Goal: Task Accomplishment & Management: Complete application form

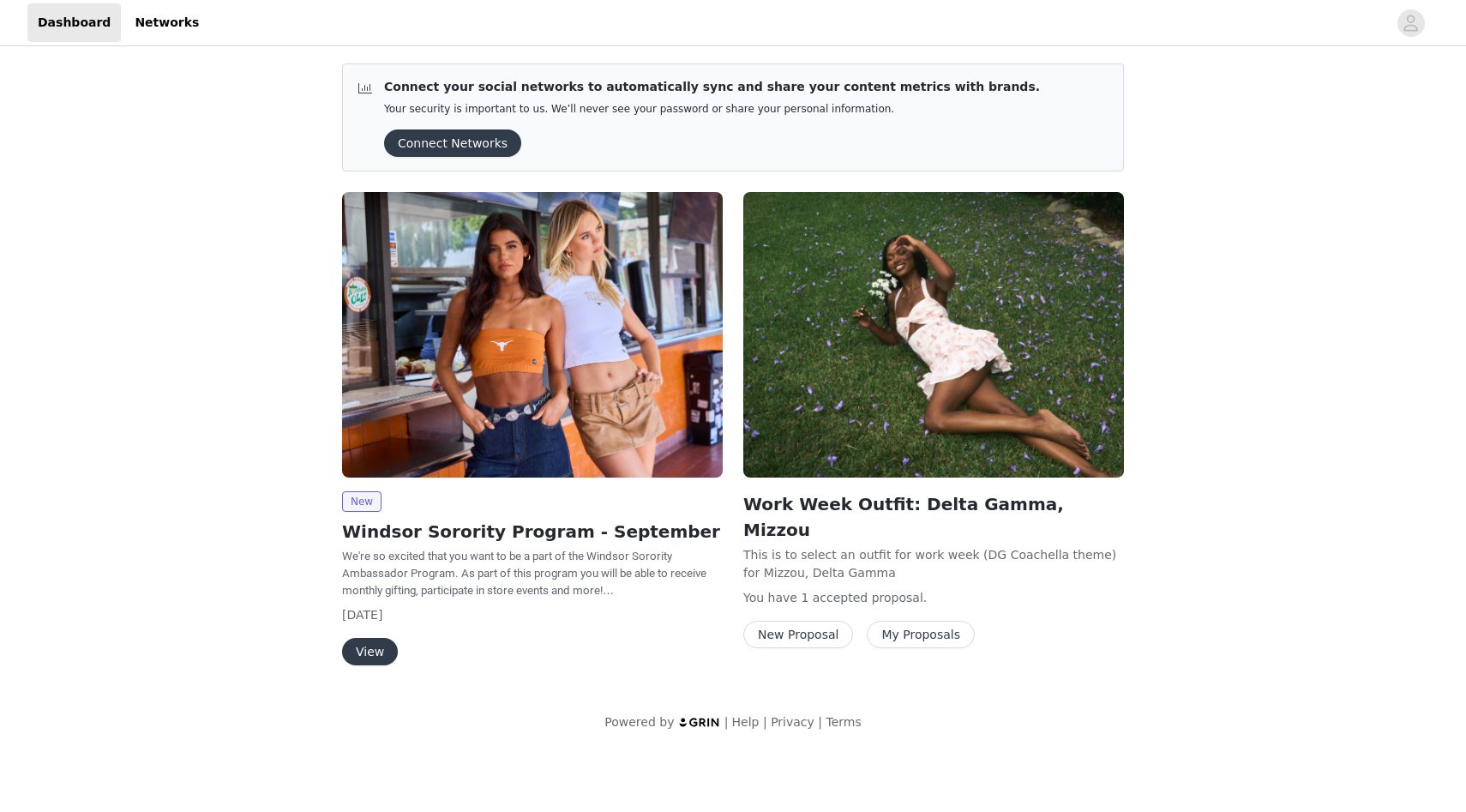
click at [389, 651] on button "View" at bounding box center [370, 652] width 55 height 28
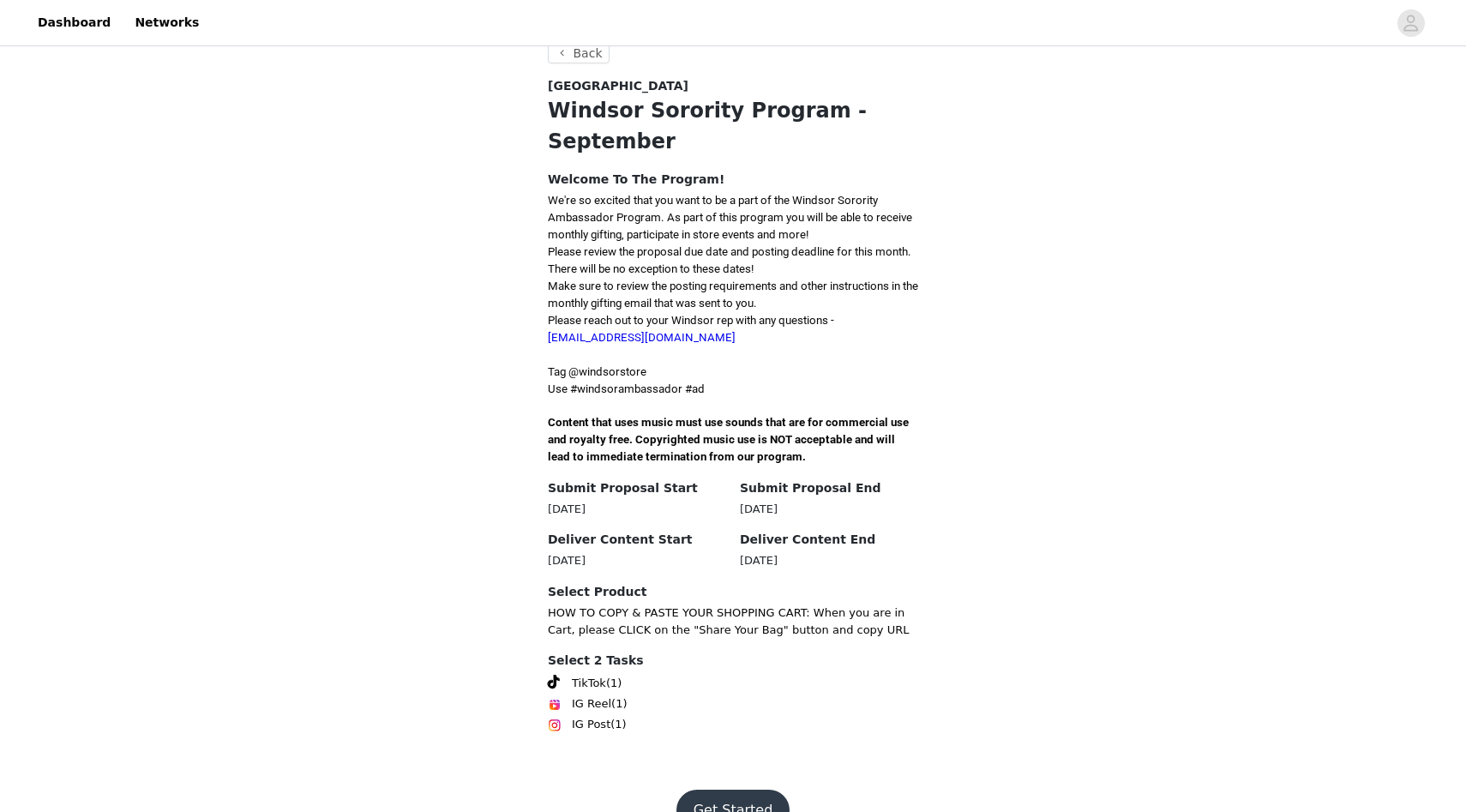
scroll to position [321, 0]
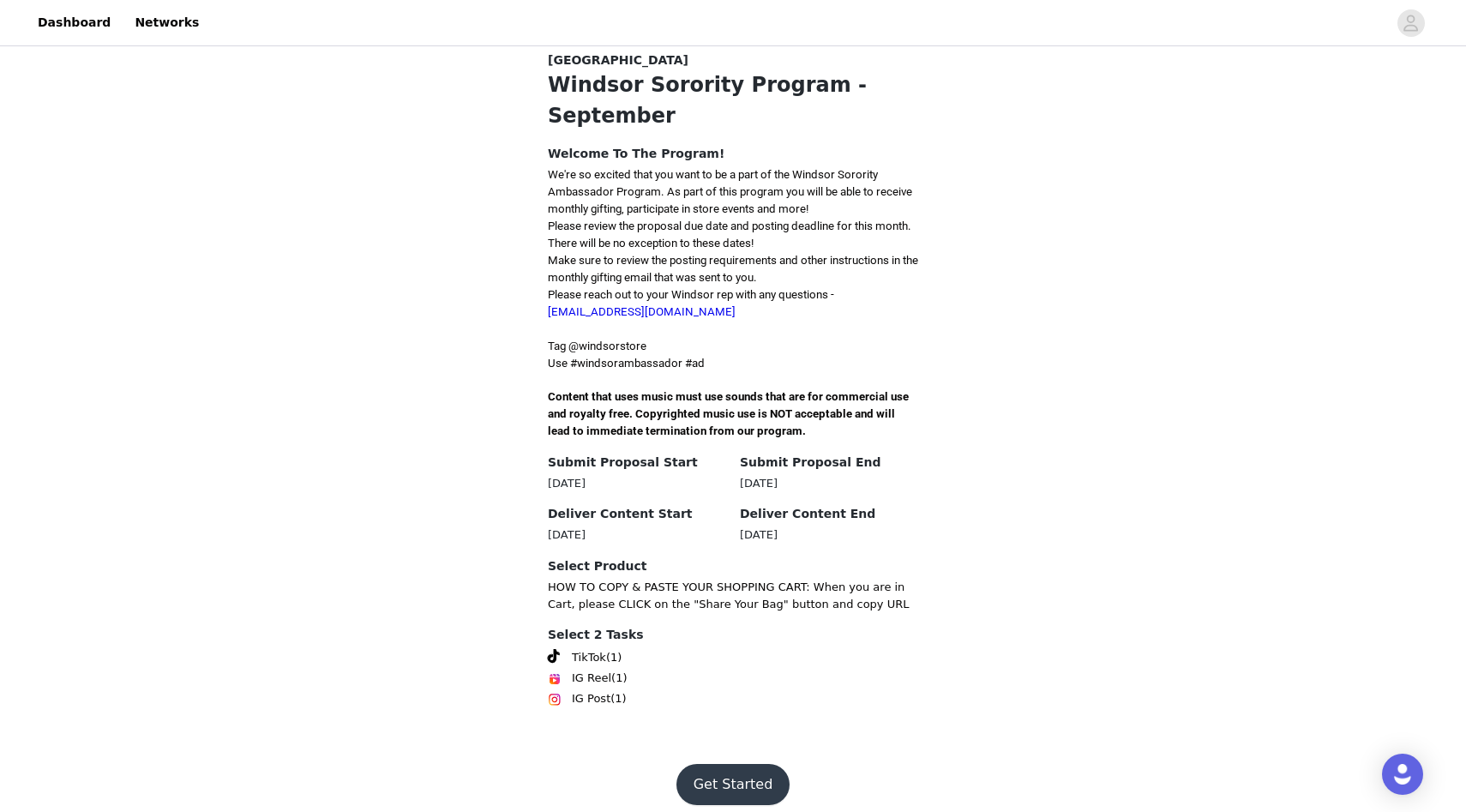
click at [711, 778] on button "Get Started" at bounding box center [733, 784] width 114 height 41
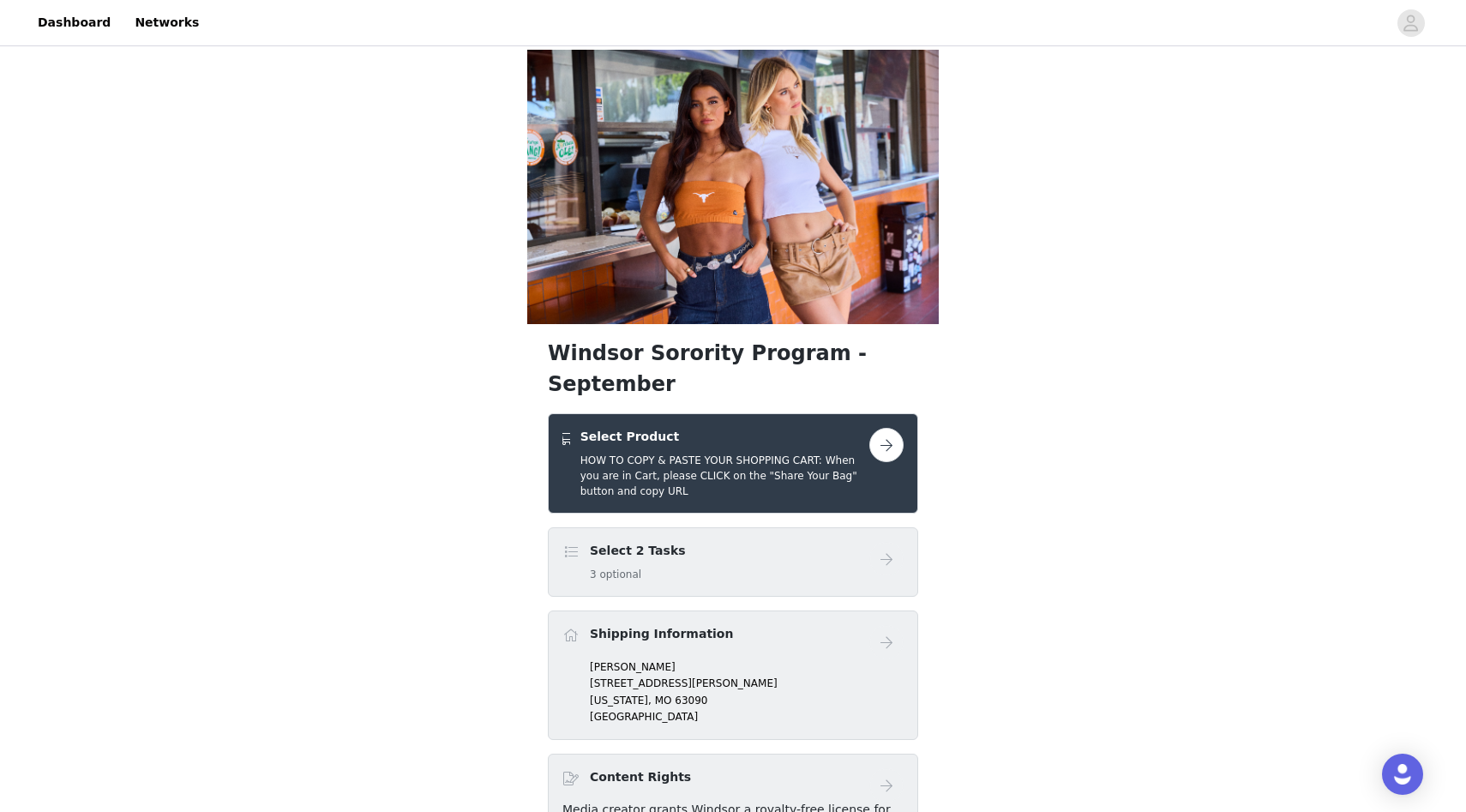
click at [881, 427] on button "button" at bounding box center [886, 444] width 34 height 34
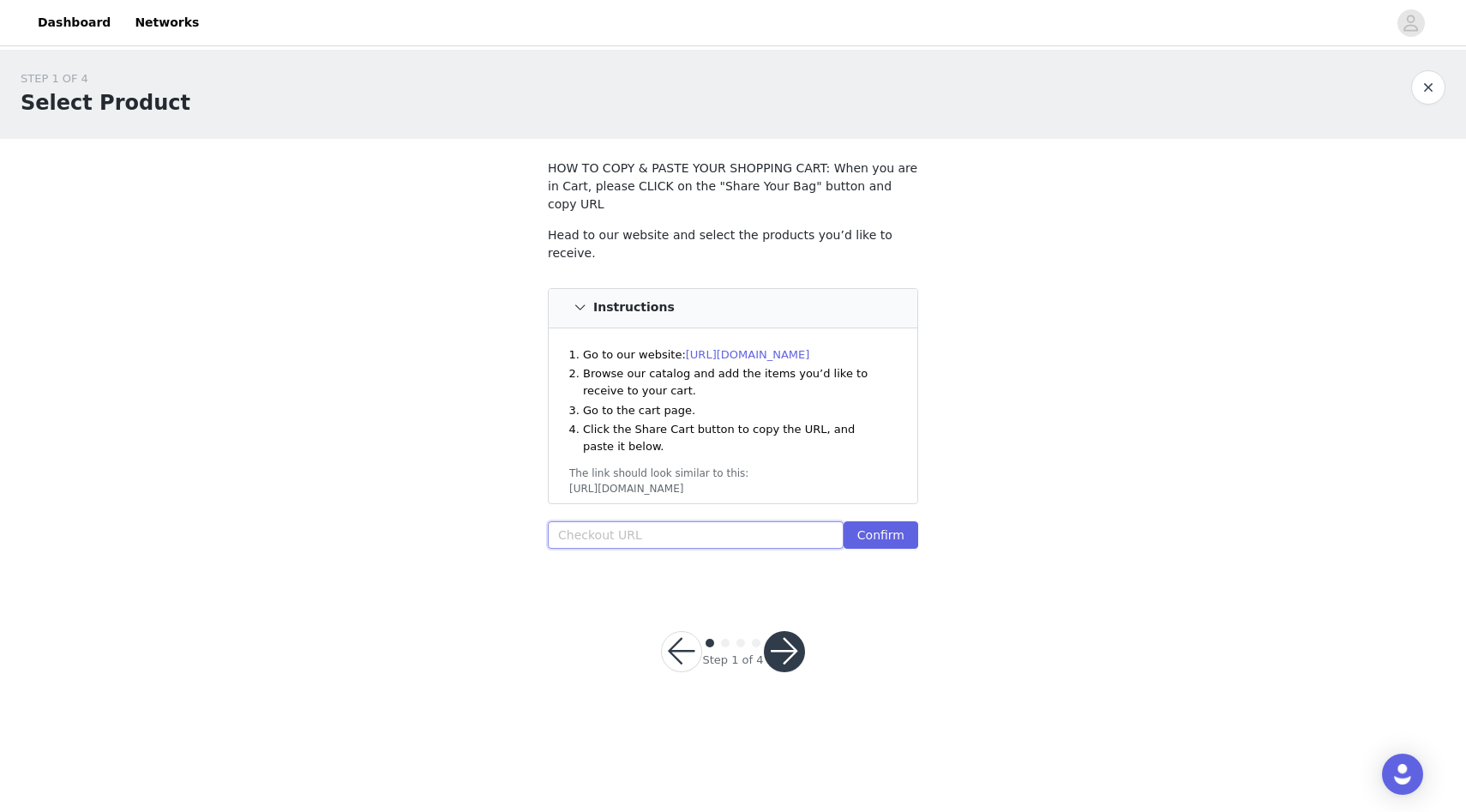
click at [671, 522] on input "text" at bounding box center [696, 535] width 296 height 28
paste input "https://www.windsorstore.com/cart/18028870631475:1,43549663526963:1,42770963103…"
type input "https://www.windsorstore.com/cart/18028870631475:1,43549663526963:1,42770963103…"
click at [894, 522] on button "Confirm" at bounding box center [881, 535] width 75 height 28
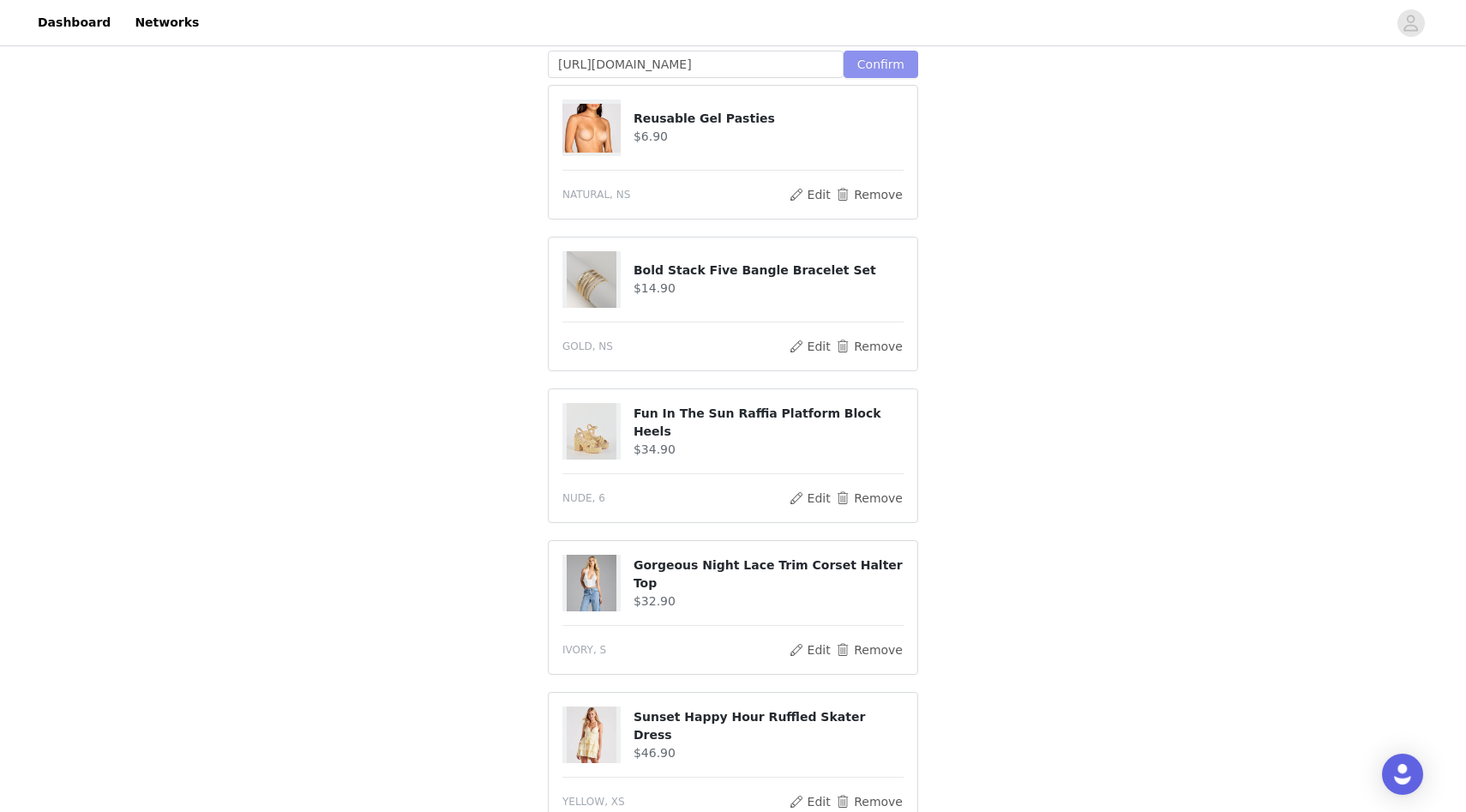
scroll to position [929, 0]
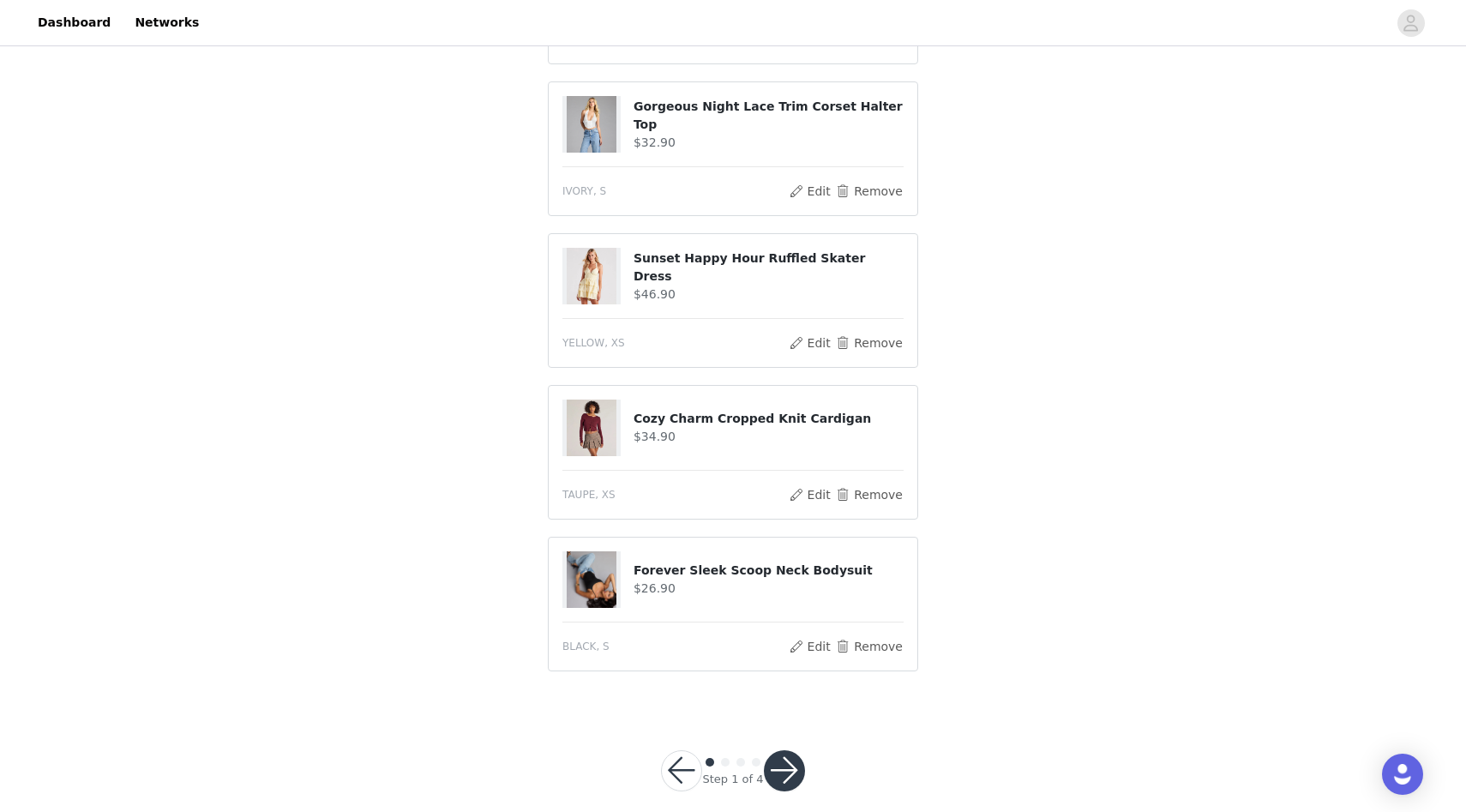
click at [775, 750] on button "button" at bounding box center [784, 770] width 41 height 41
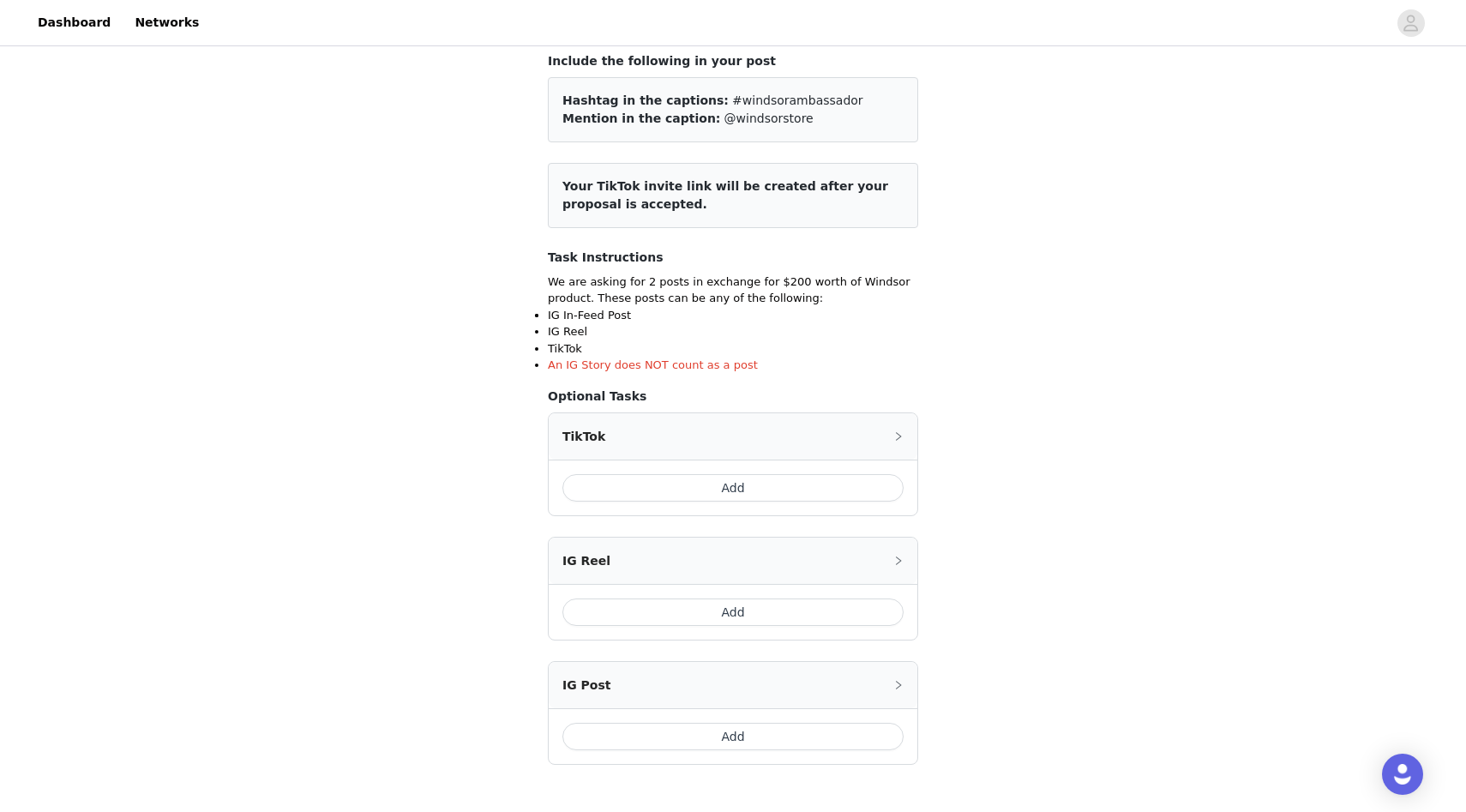
scroll to position [109, 0]
click at [809, 486] on button "Add" at bounding box center [733, 486] width 341 height 28
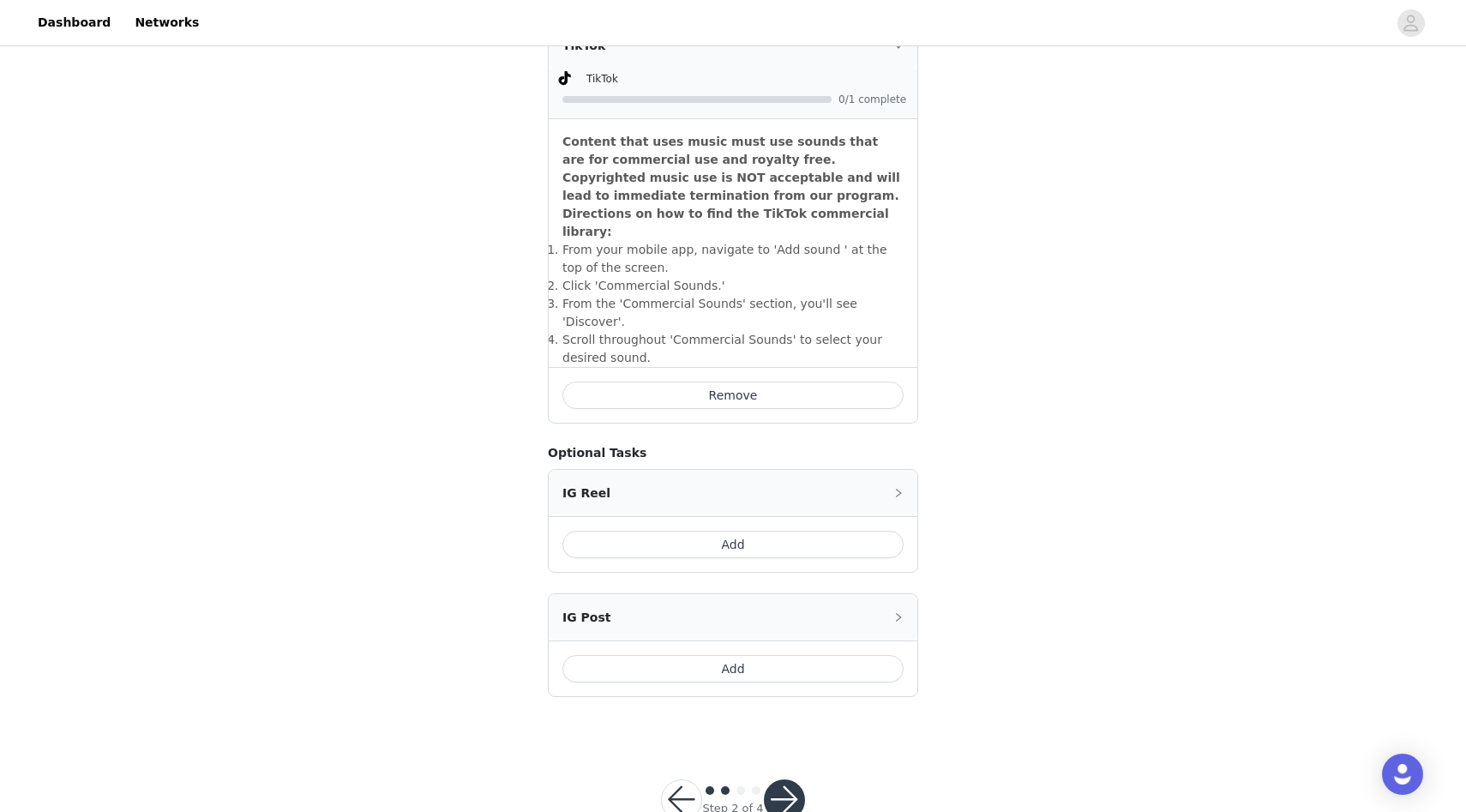
scroll to position [511, 0]
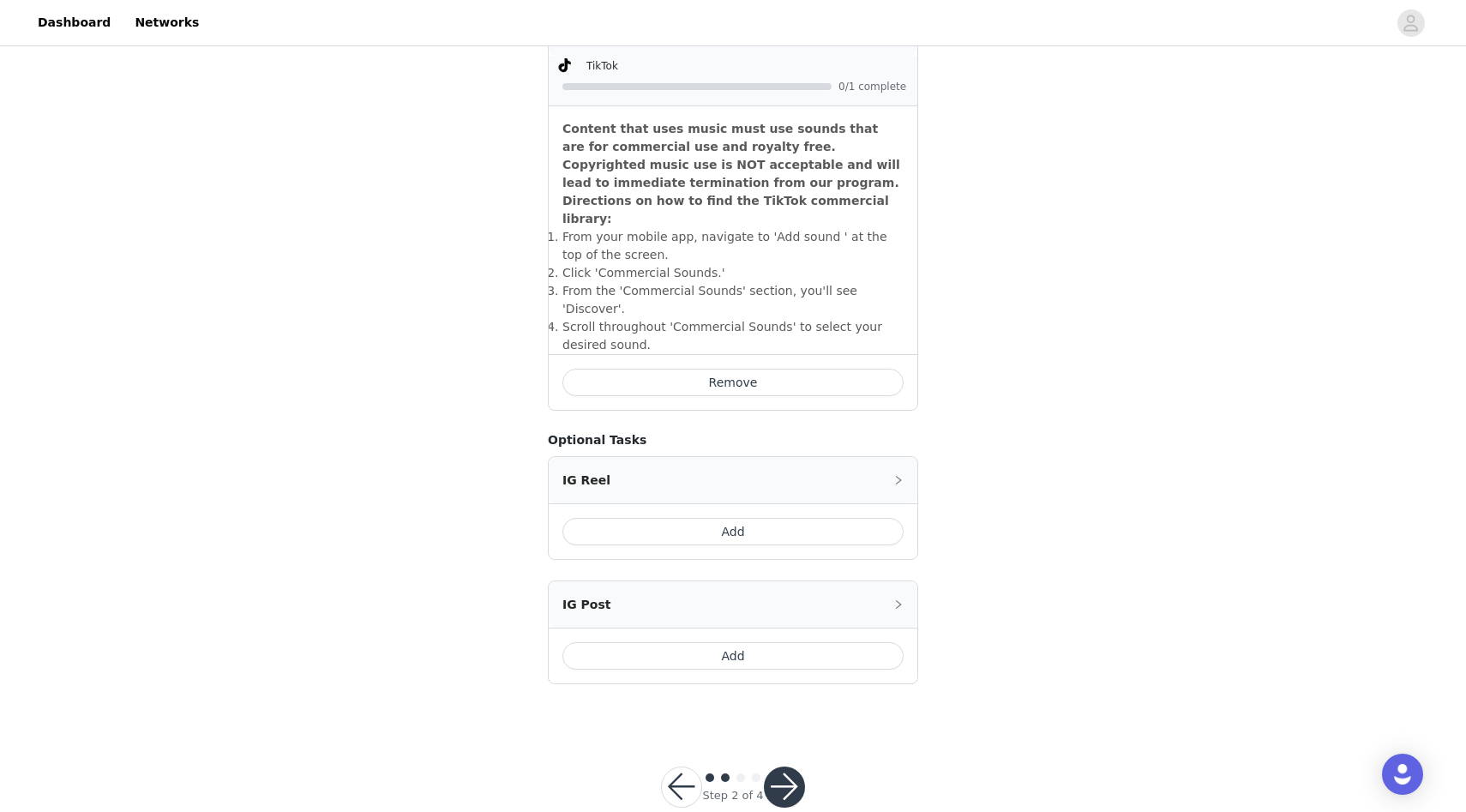
click at [770, 642] on button "Add" at bounding box center [733, 656] width 341 height 28
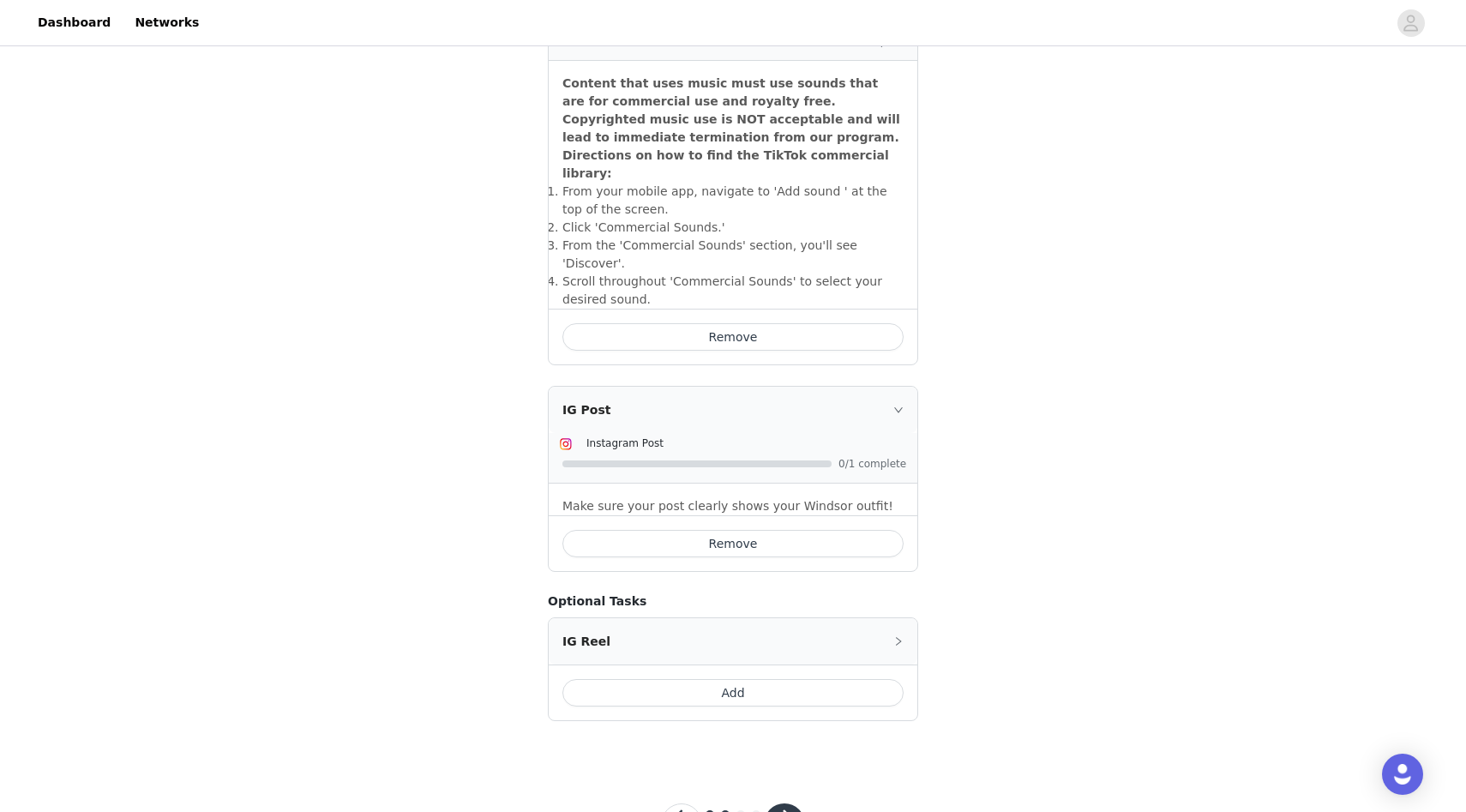
scroll to position [593, 0]
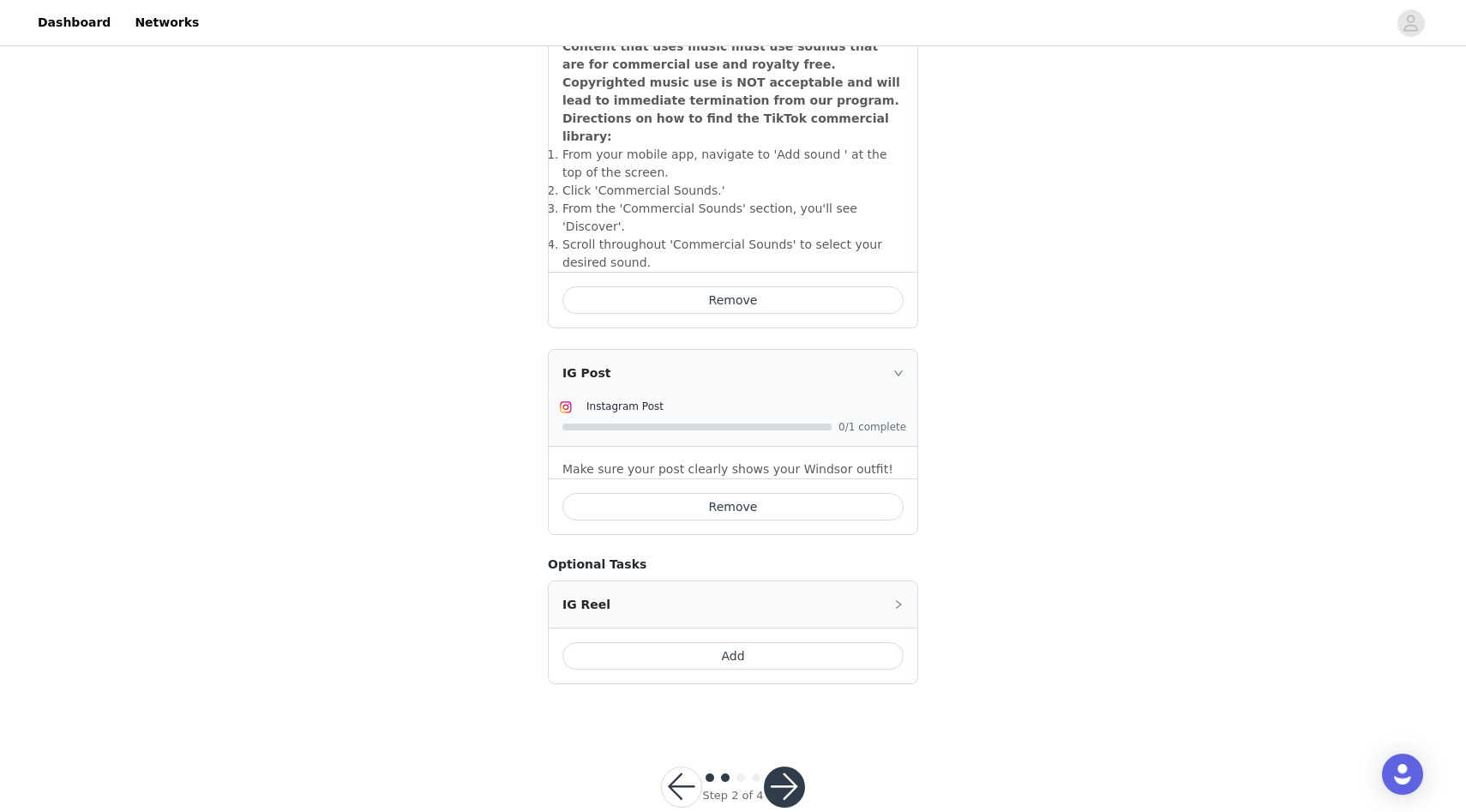
click at [792, 767] on button "button" at bounding box center [784, 787] width 41 height 41
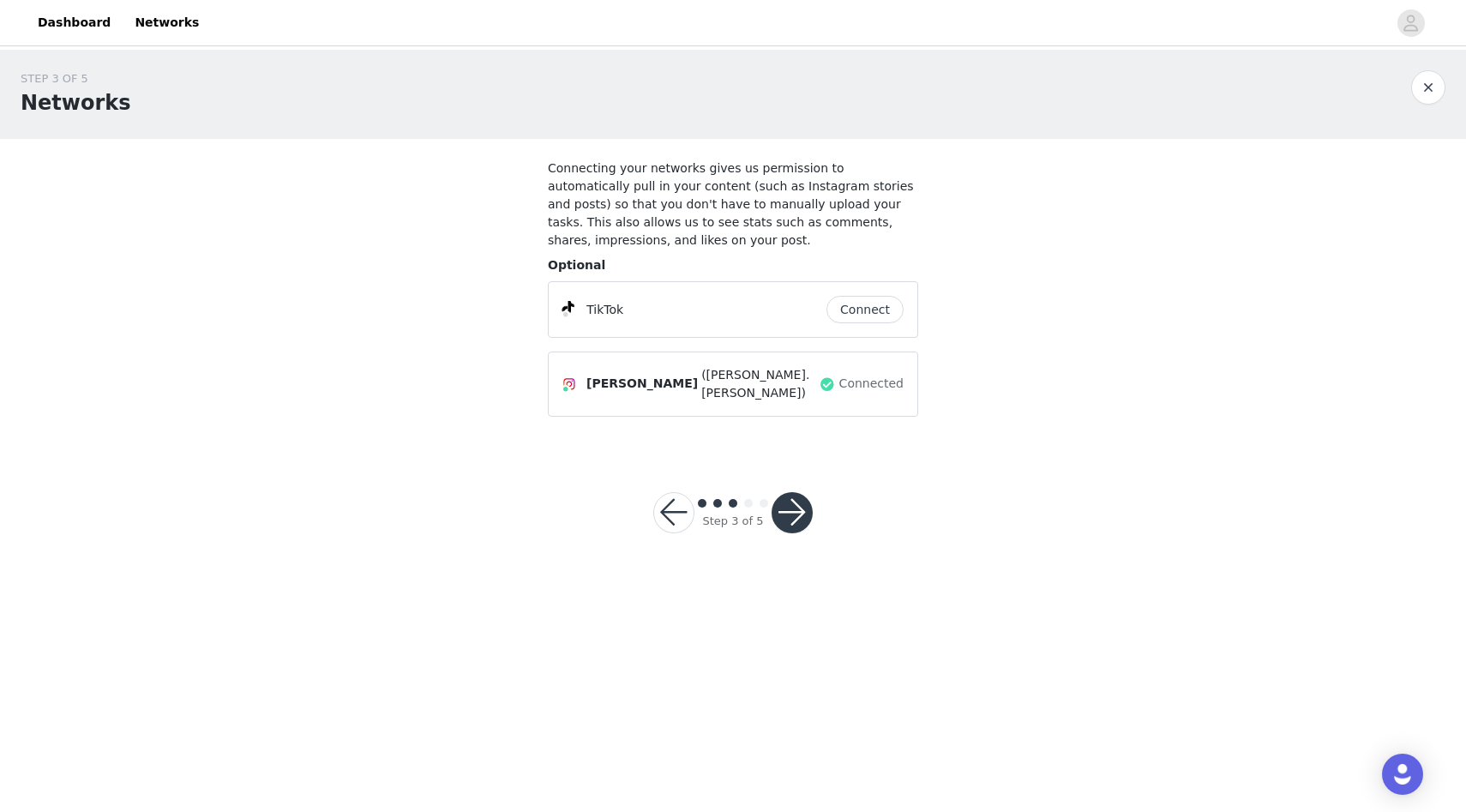
click at [852, 310] on button "Connect" at bounding box center [864, 310] width 77 height 28
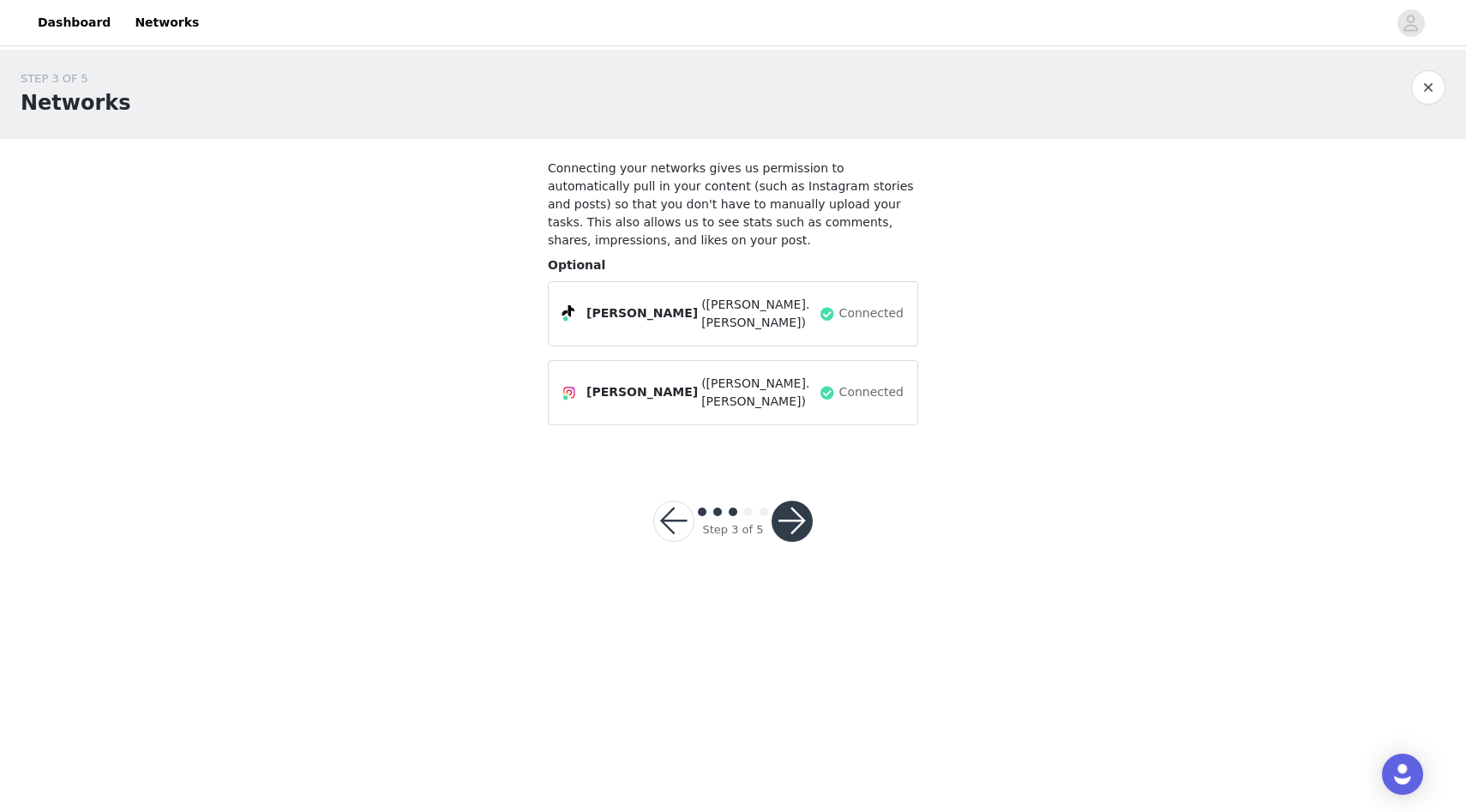
click at [800, 500] on button "button" at bounding box center [792, 521] width 41 height 41
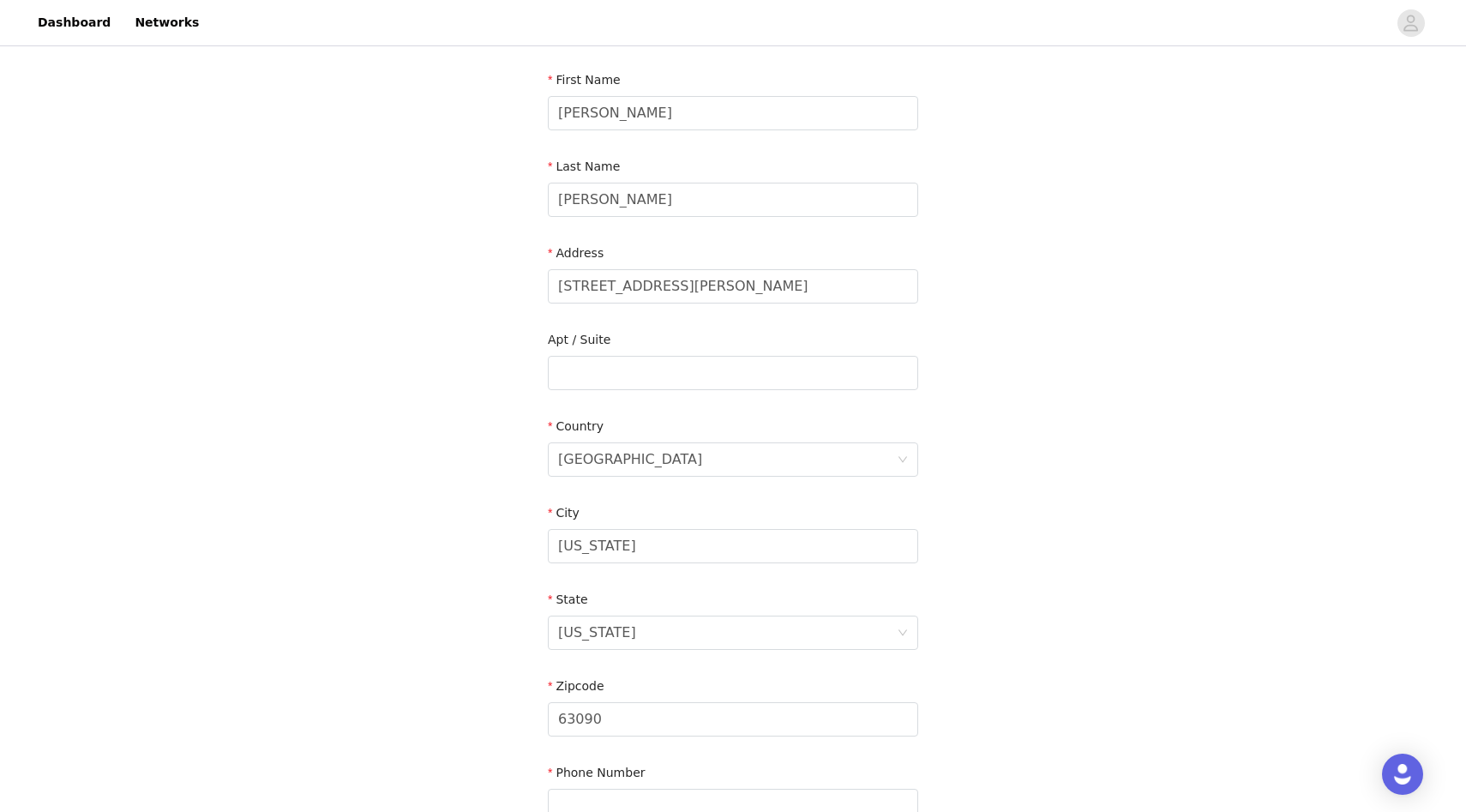
scroll to position [172, 0]
drag, startPoint x: 673, startPoint y: 295, endPoint x: 540, endPoint y: 290, distance: 133.1
click at [540, 291] on section "Email myriah.foss@gmail.com First Name Myriah Last Name Foss Address 315 Madely…" at bounding box center [733, 420] width 412 height 907
type input "900 S Providence Rd"
drag, startPoint x: 647, startPoint y: 545, endPoint x: 519, endPoint y: 547, distance: 128.0
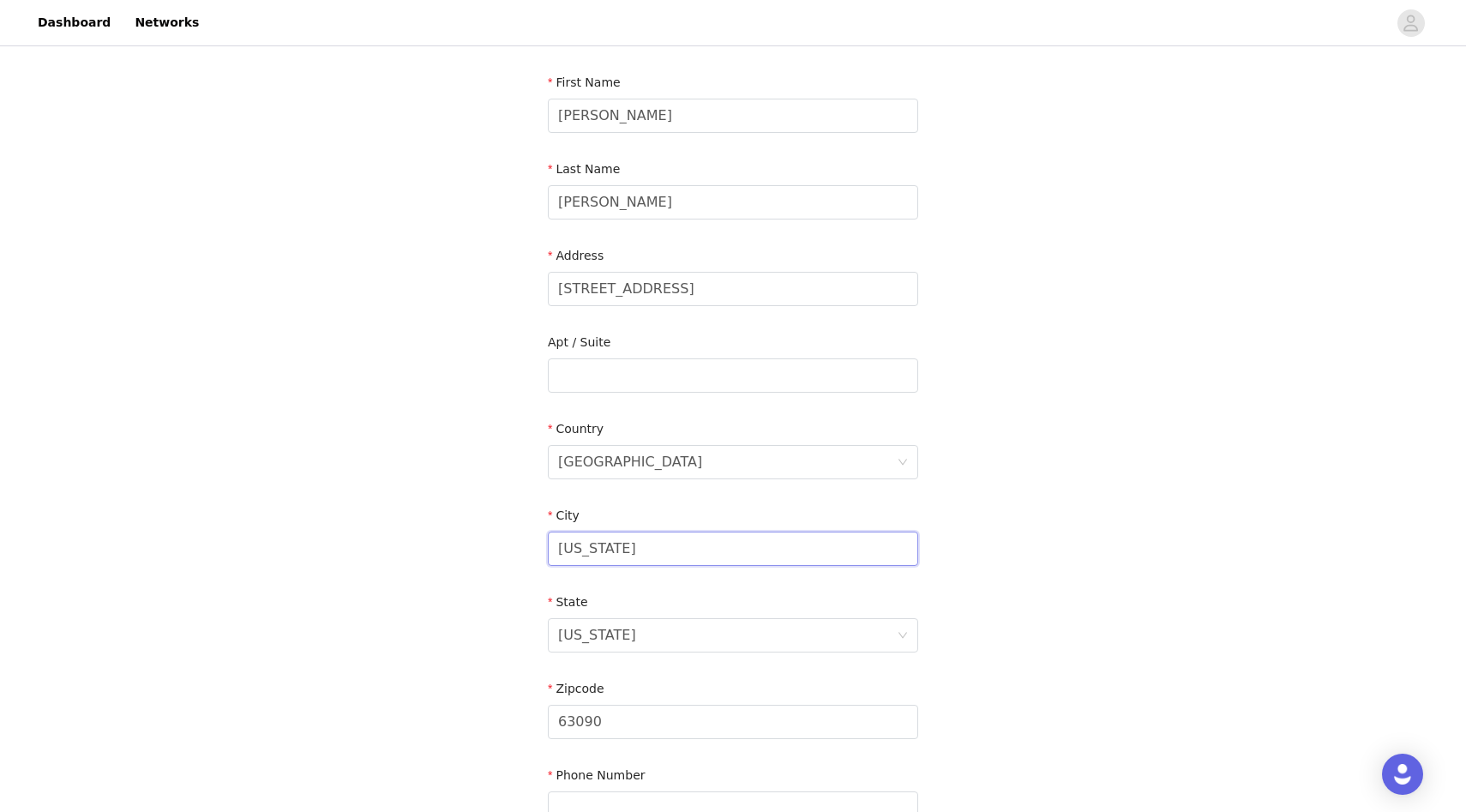
click at [519, 547] on div "STEP 4 OF 5 Shipping Information Email myriah.foss@gmail.com First Name Myriah …" at bounding box center [733, 375] width 1466 height 996
type input "Columbia"
click at [634, 714] on input "63090" at bounding box center [733, 721] width 370 height 34
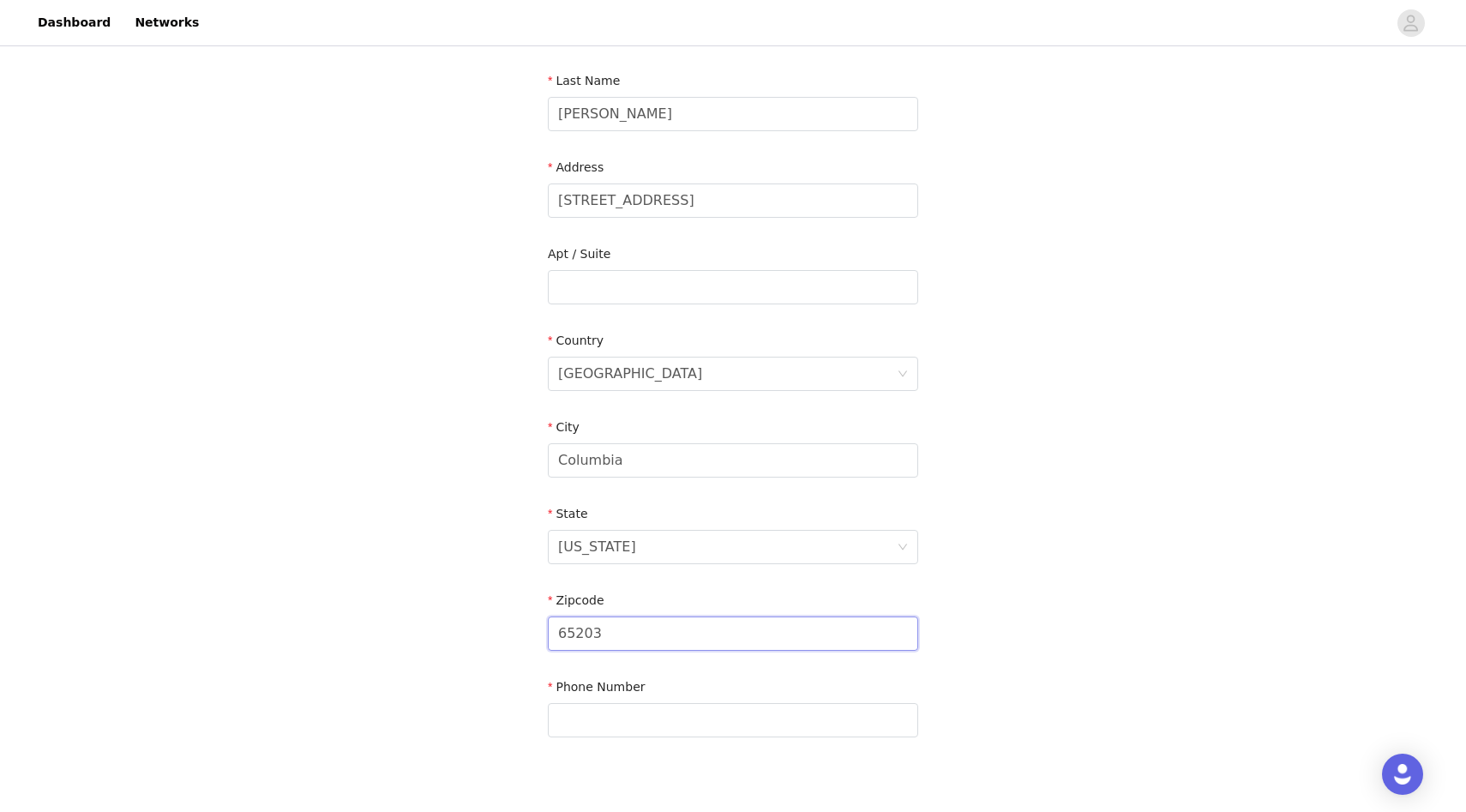
scroll to position [289, 0]
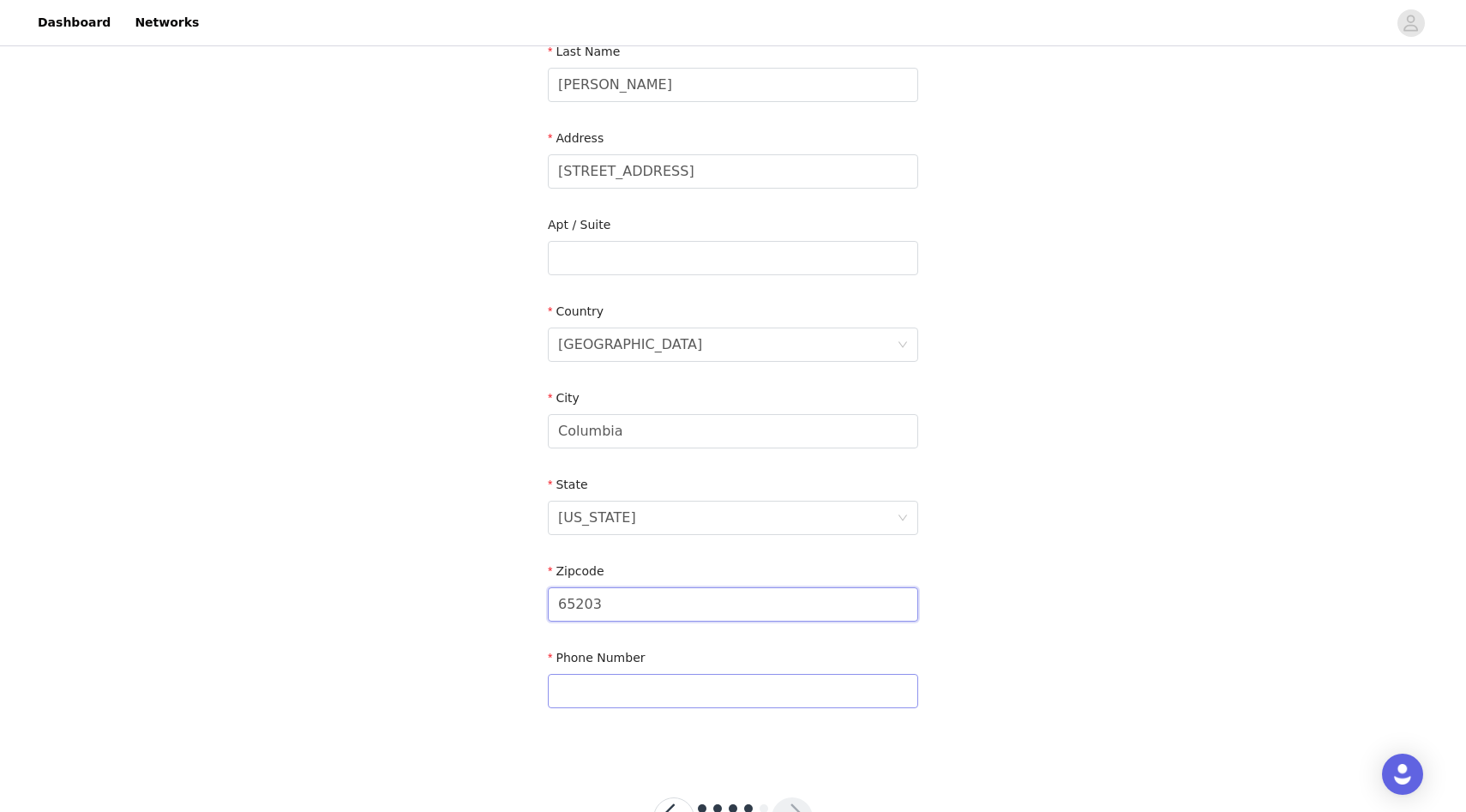
type input "65203"
click at [697, 688] on input "text" at bounding box center [733, 690] width 370 height 34
type input "6366677582"
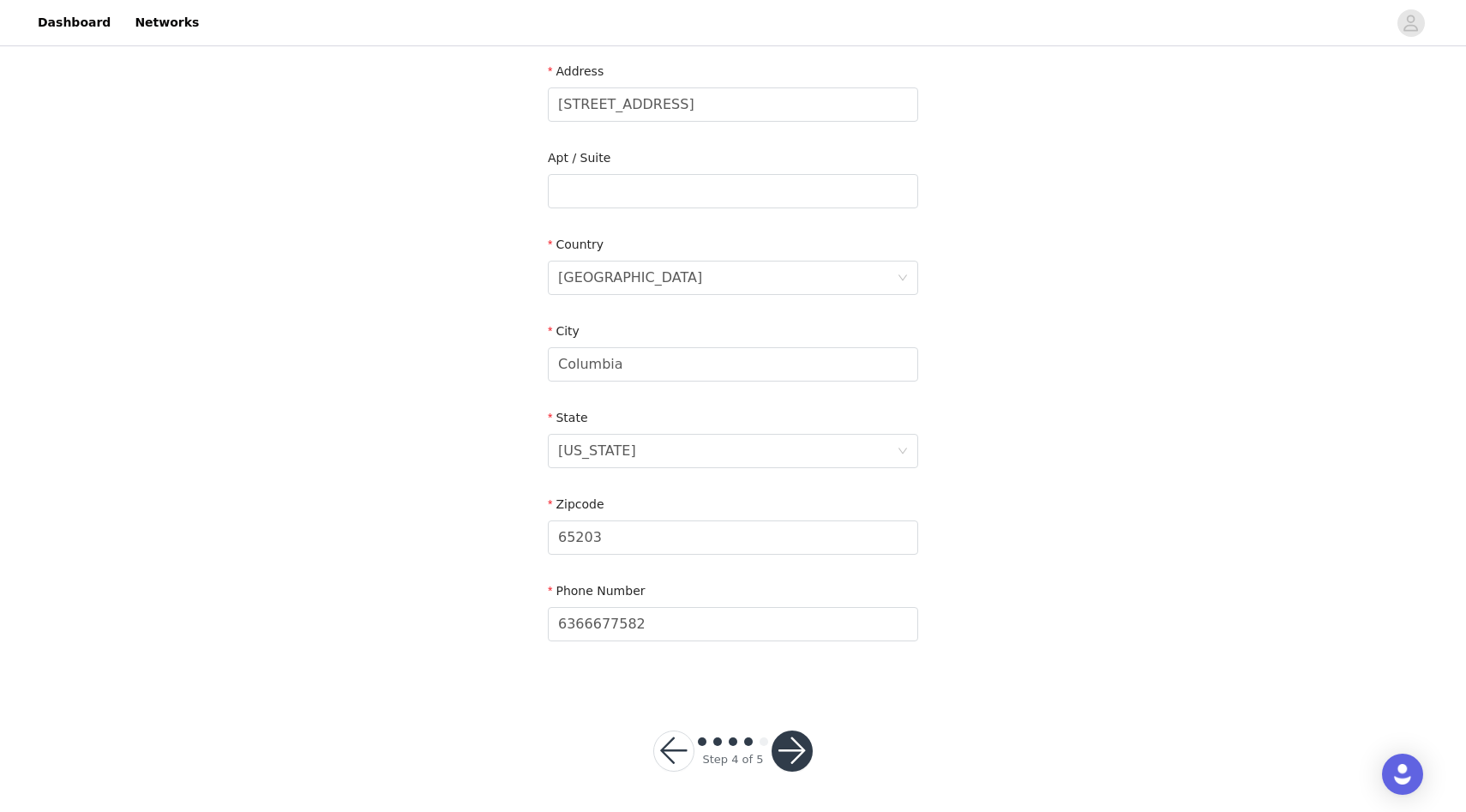
click at [791, 744] on button "button" at bounding box center [792, 751] width 41 height 41
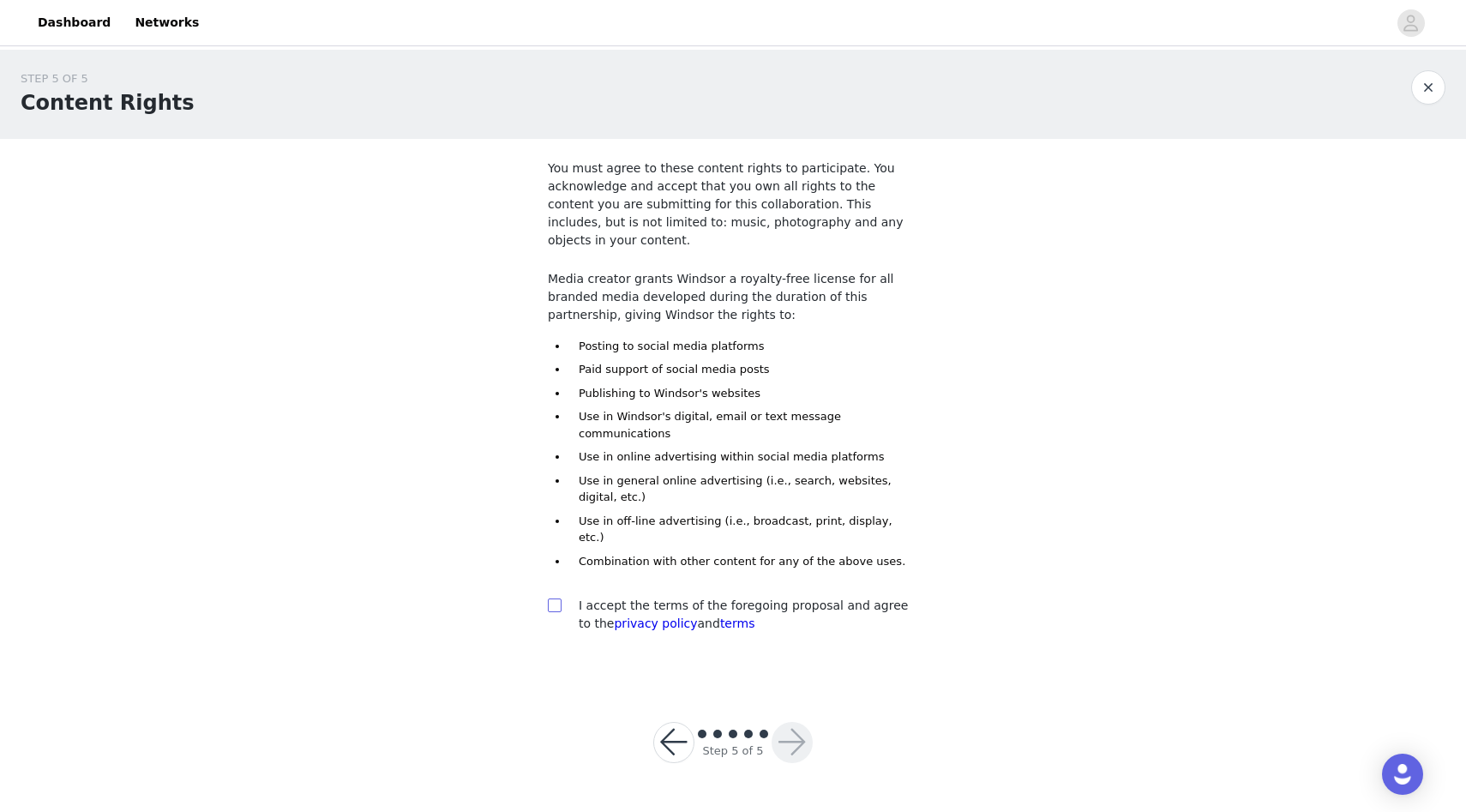
click at [553, 598] on input "checkbox" at bounding box center [553, 604] width 12 height 12
checkbox input "true"
click at [791, 721] on button "button" at bounding box center [792, 742] width 41 height 41
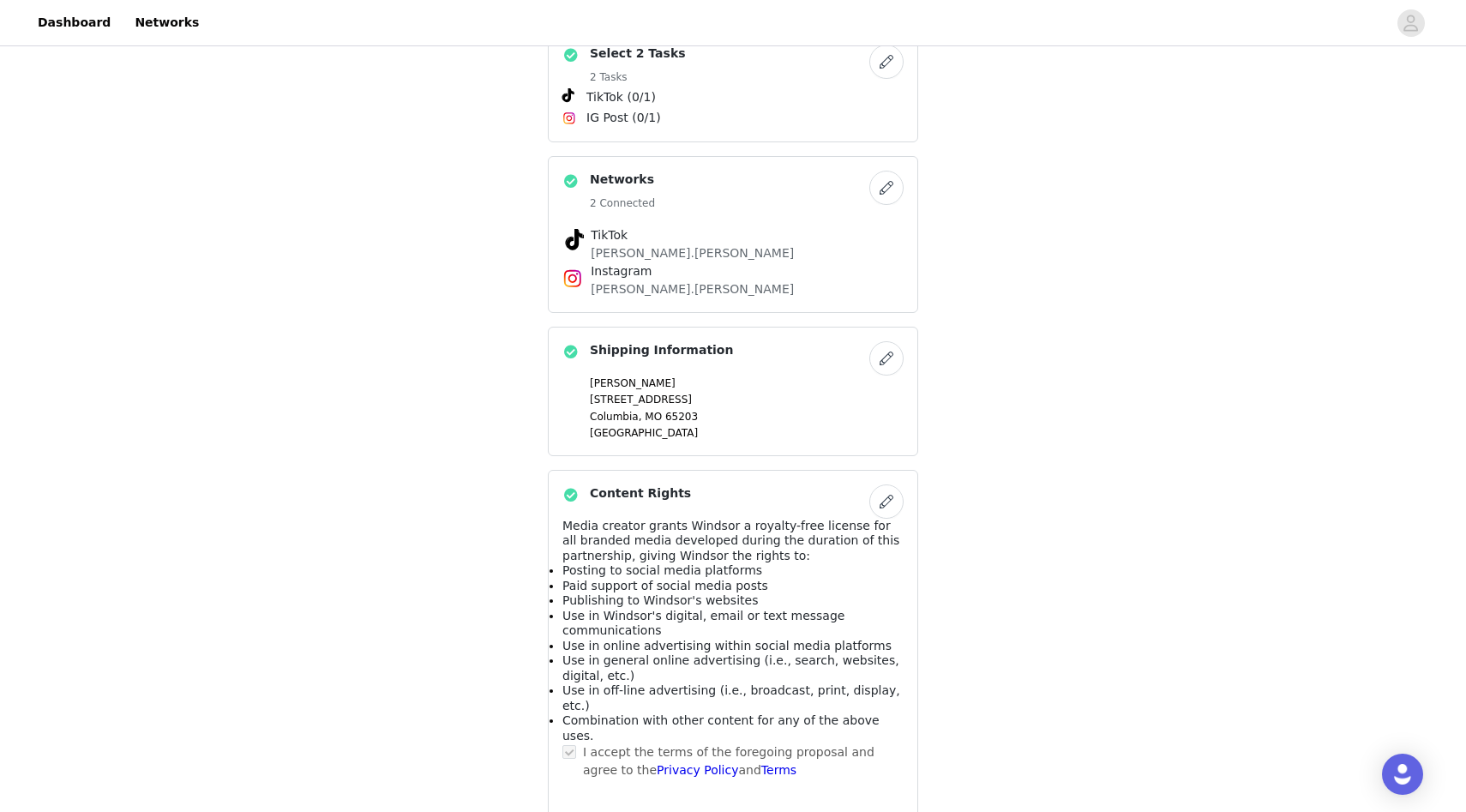
scroll to position [1041, 0]
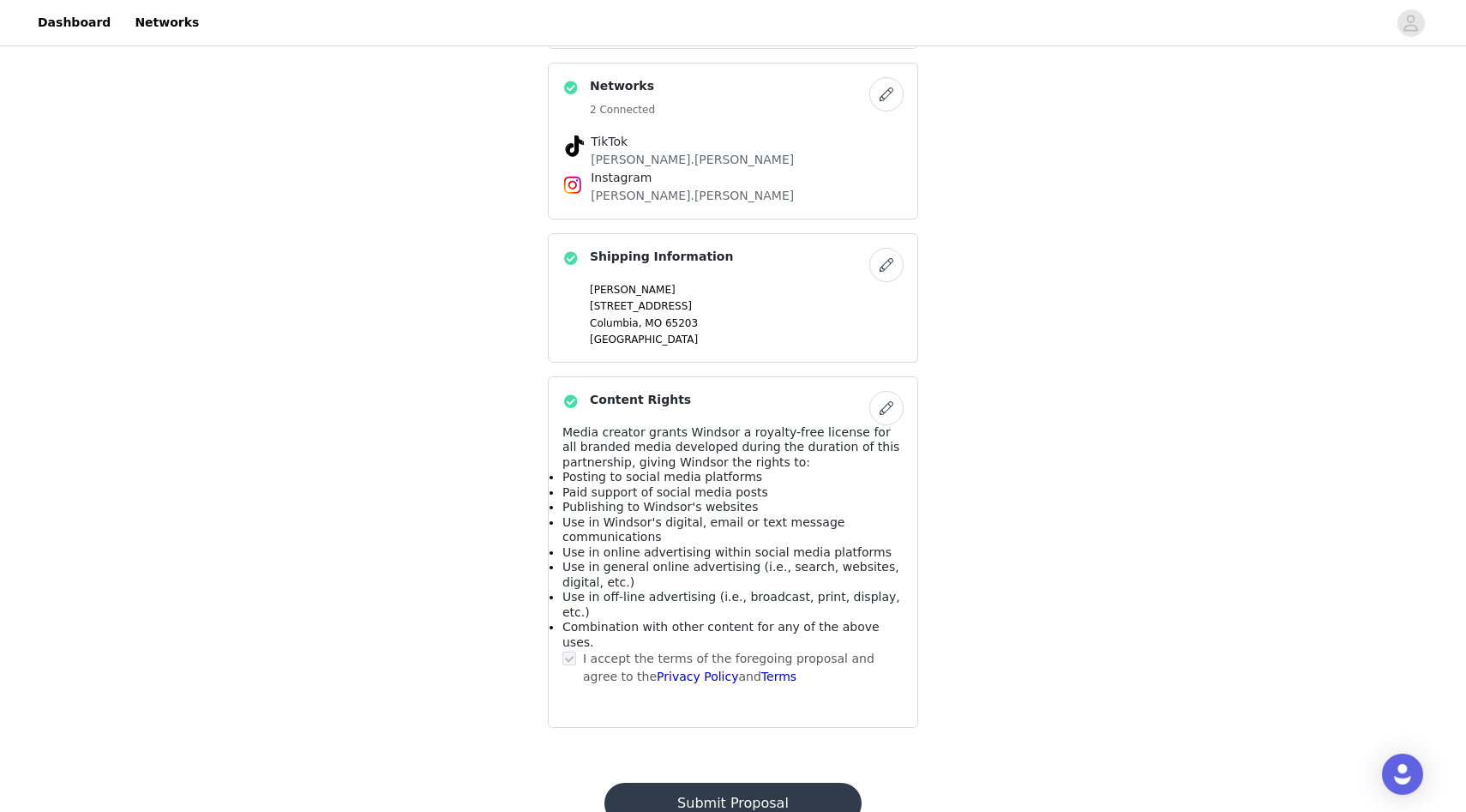
click at [768, 782] on button "Submit Proposal" at bounding box center [732, 803] width 256 height 41
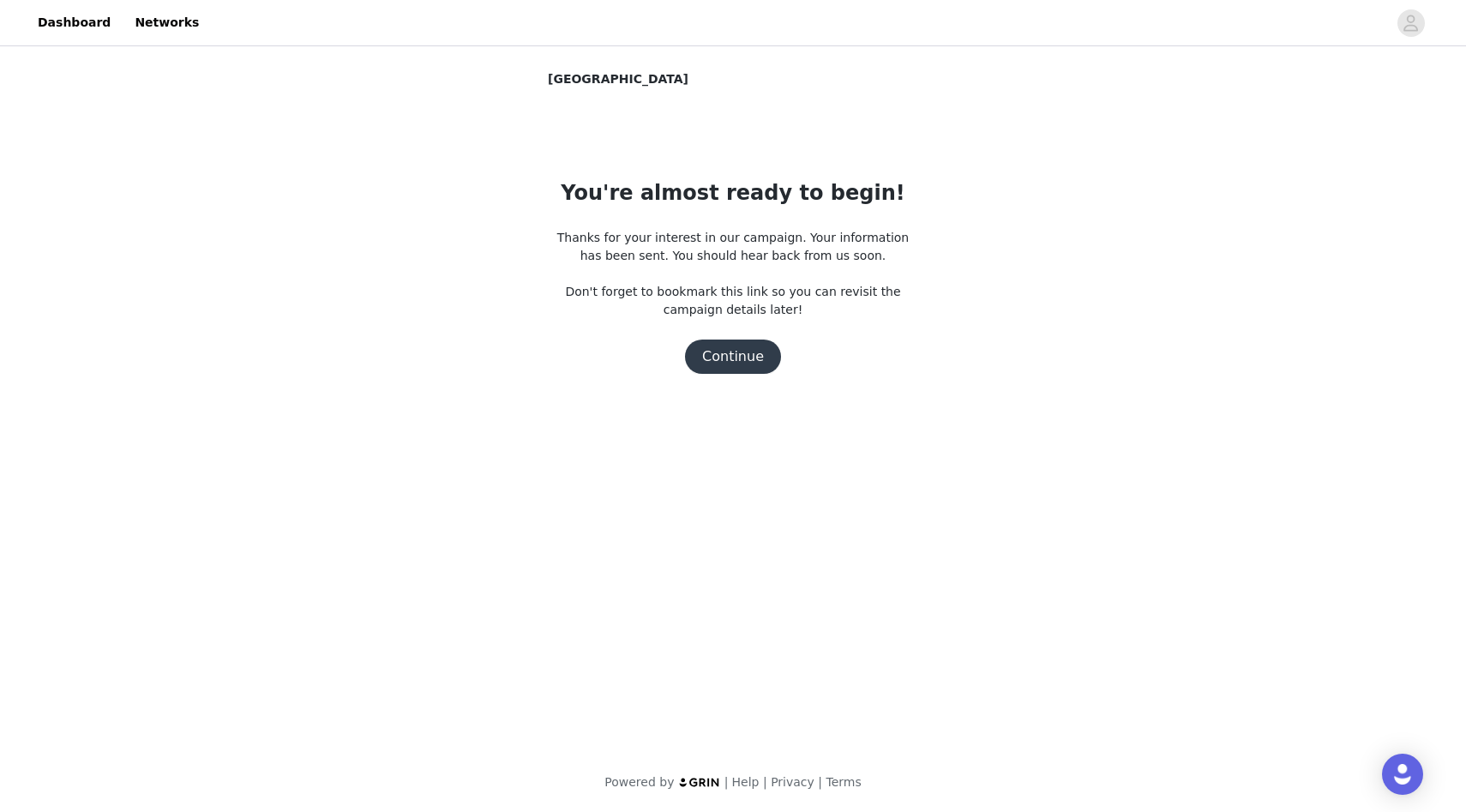
click at [735, 362] on button "Continue" at bounding box center [733, 356] width 96 height 34
